Goal: Task Accomplishment & Management: Manage account settings

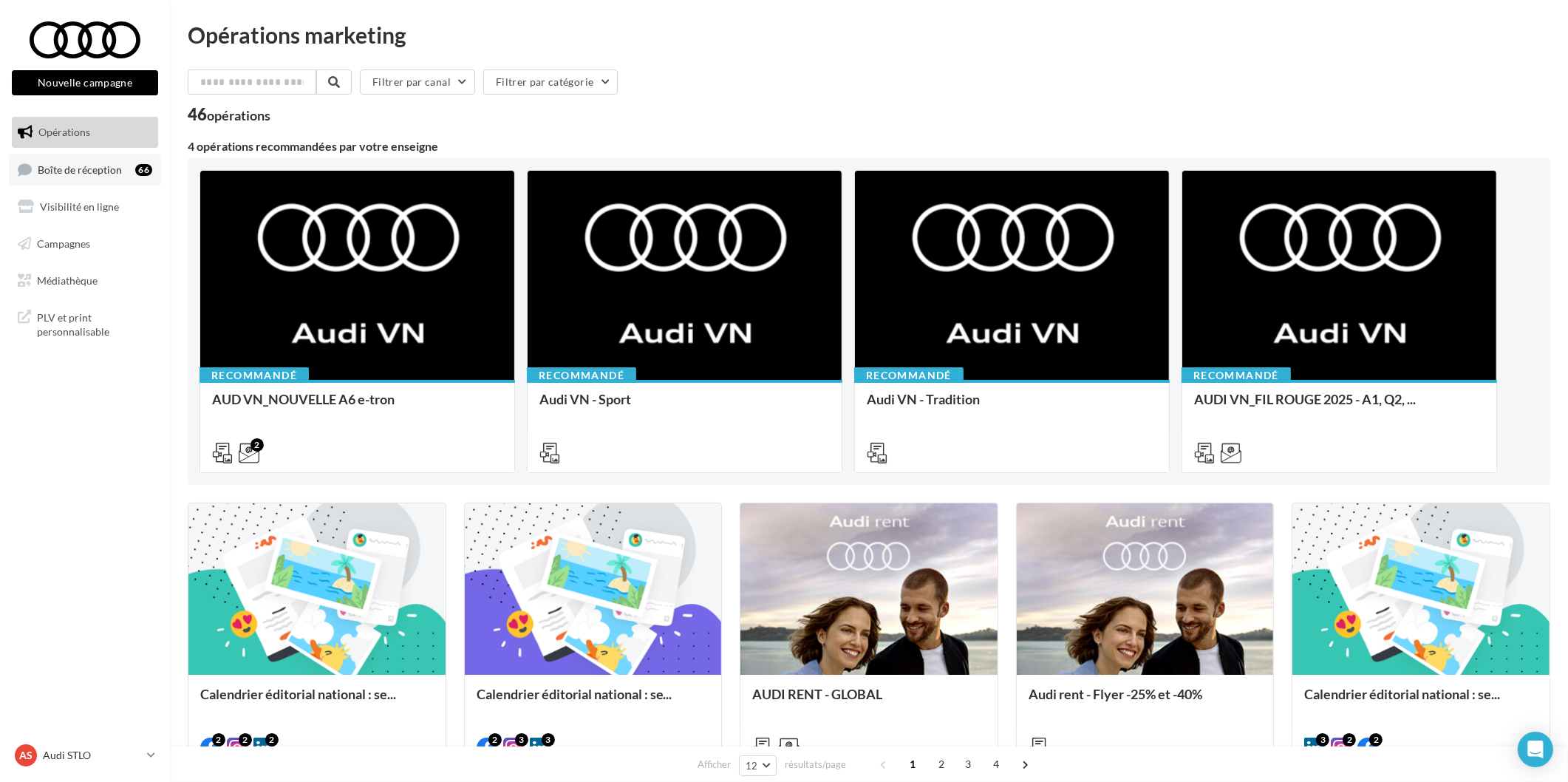
click at [107, 183] on ul "Opérations Boîte de réception 66 Visibilité en ligne Campagnes Médiathèque" at bounding box center [84, 205] width 158 height 190
click at [107, 182] on link "Boîte de réception 66" at bounding box center [85, 170] width 152 height 32
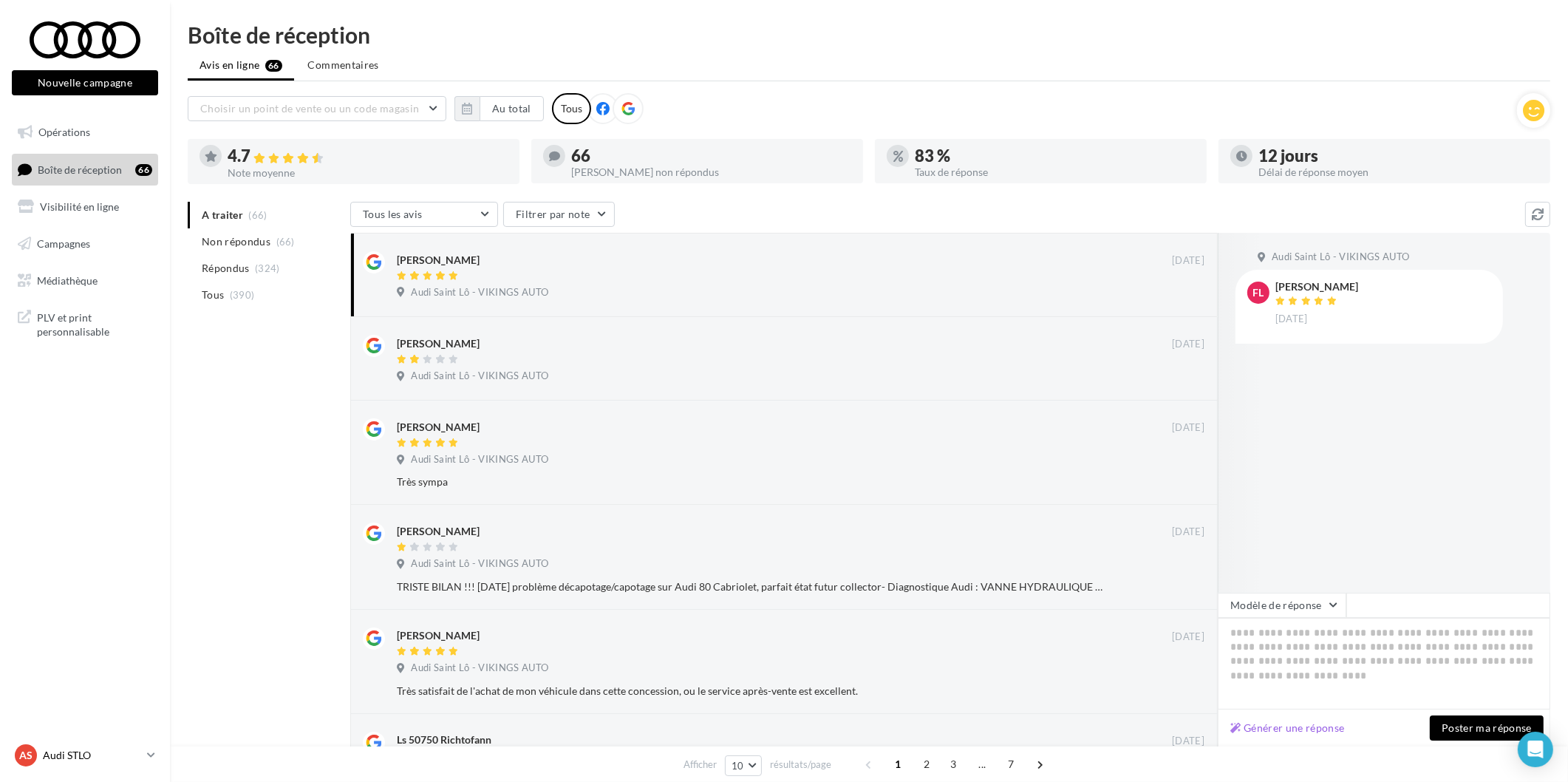
click at [84, 748] on div "AS Audi STLO audi-stlo-etho" at bounding box center [78, 756] width 126 height 22
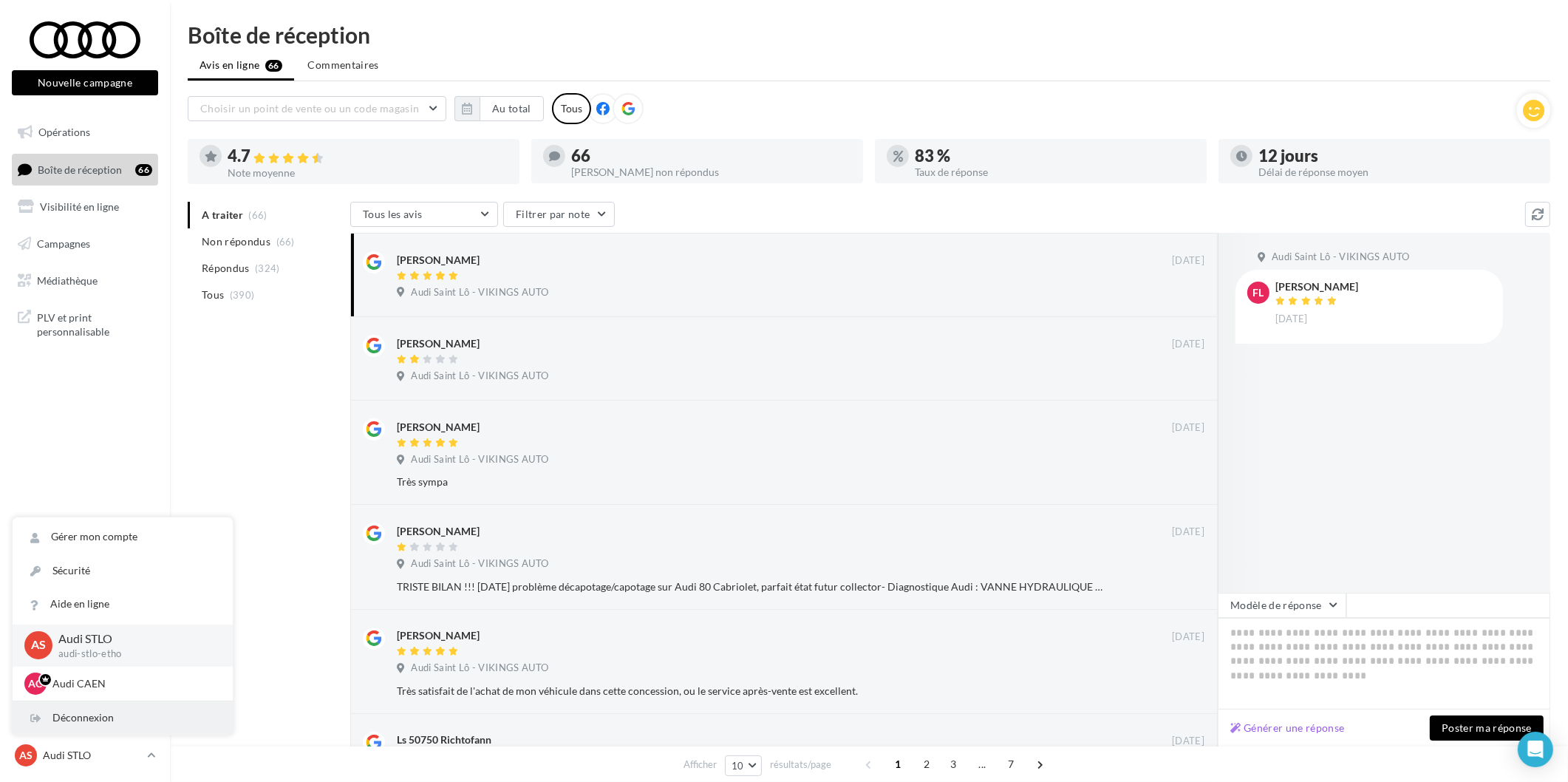
click at [110, 709] on div "Déconnexion" at bounding box center [123, 718] width 220 height 33
